Goal: Task Accomplishment & Management: Use online tool/utility

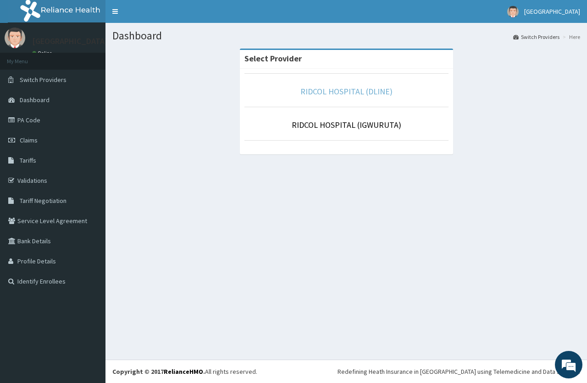
click at [342, 90] on link "RIDCOL HOSPITAL (DLINE)" at bounding box center [346, 91] width 92 height 11
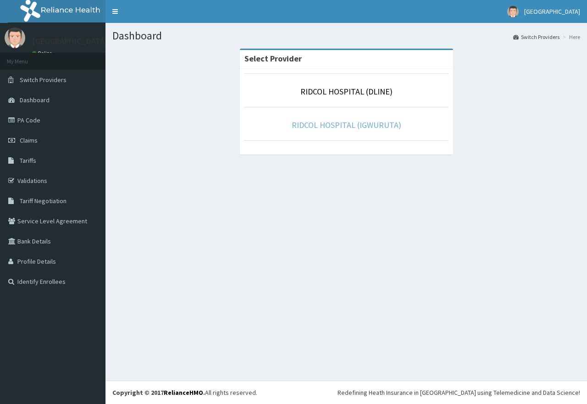
click at [339, 123] on link "RIDCOL HOSPITAL (IGWURUTA)" at bounding box center [347, 125] width 110 height 11
